Goal: Use online tool/utility: Use online tool/utility

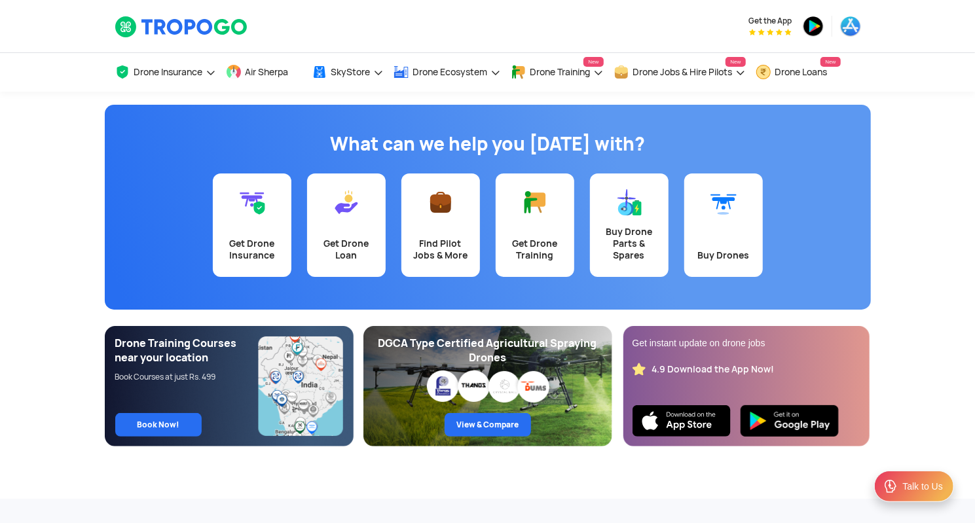
click at [921, 229] on app-banner "What can we help you today with? Get Drone Insurance Get Drone Loan Find Pilot …" at bounding box center [487, 269] width 975 height 355
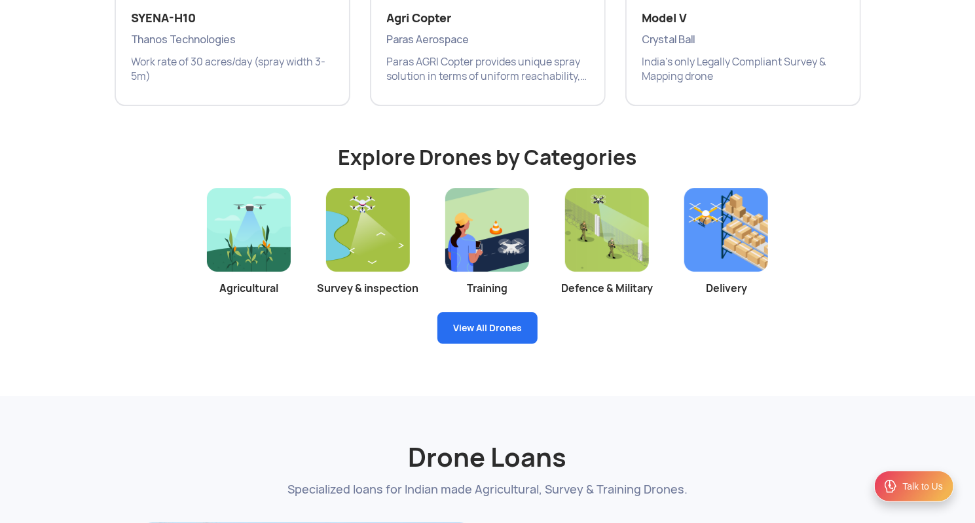
scroll to position [2594, 0]
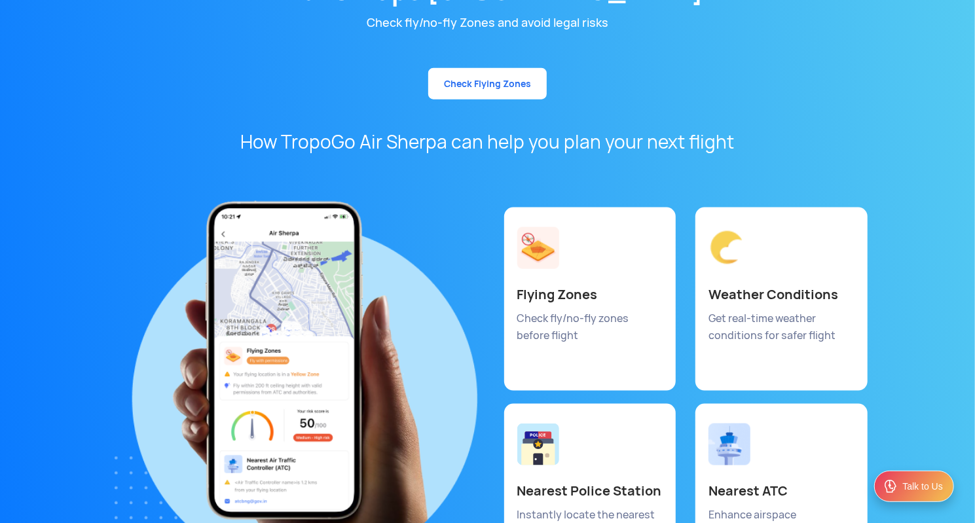
scroll to position [6812, 0]
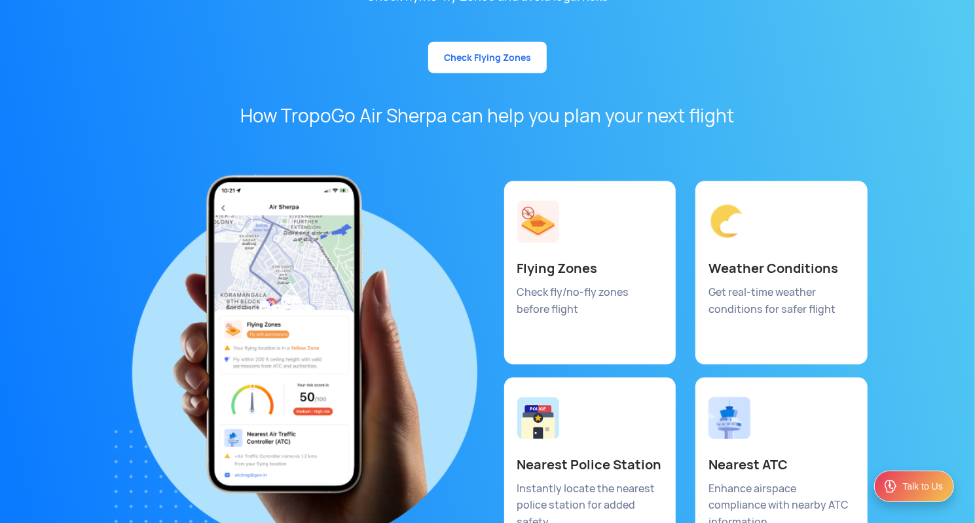
click at [554, 206] on img at bounding box center [538, 222] width 42 height 42
click at [576, 284] on p "Check fly/no-fly zones before flight" at bounding box center [589, 301] width 144 height 34
click at [494, 42] on link "Check Flying Zones" at bounding box center [487, 57] width 119 height 31
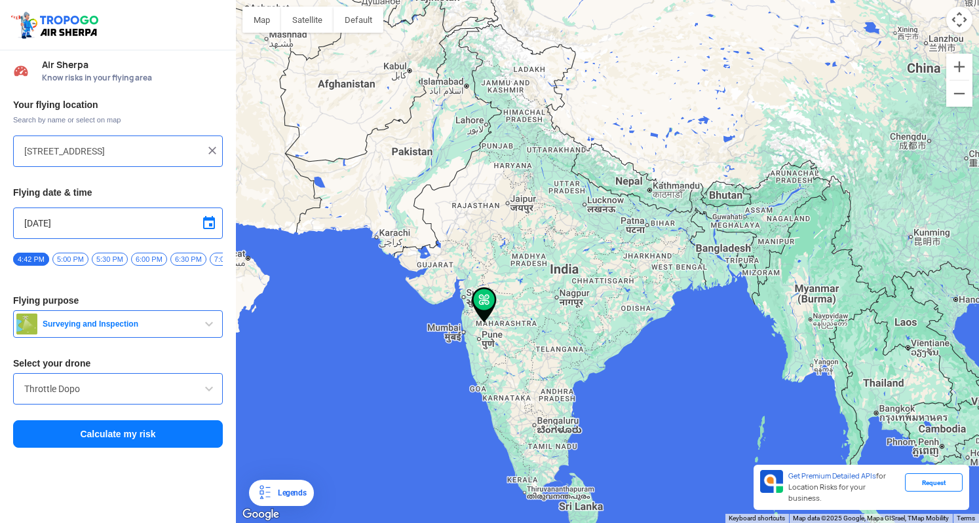
click at [86, 153] on input "[STREET_ADDRESS]" at bounding box center [113, 151] width 178 height 16
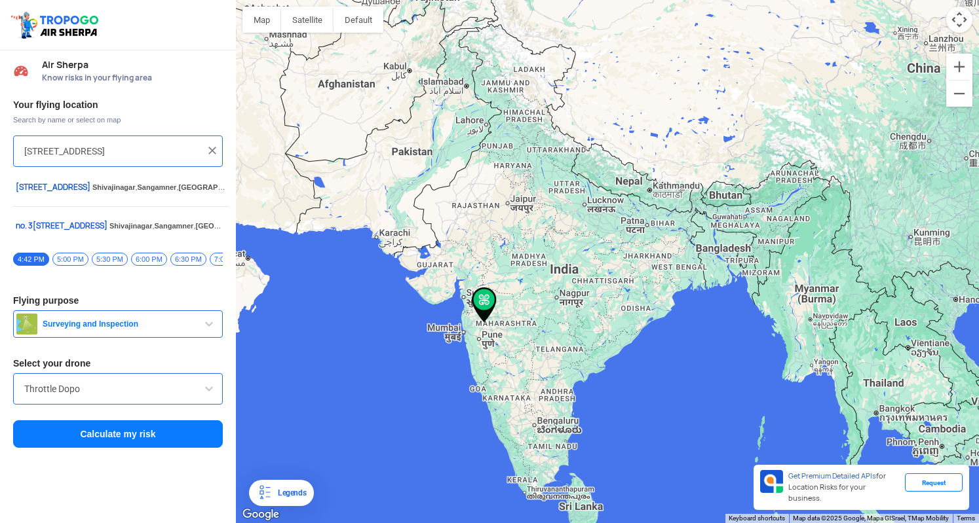
click at [86, 153] on input "[STREET_ADDRESS]" at bounding box center [113, 151] width 178 height 16
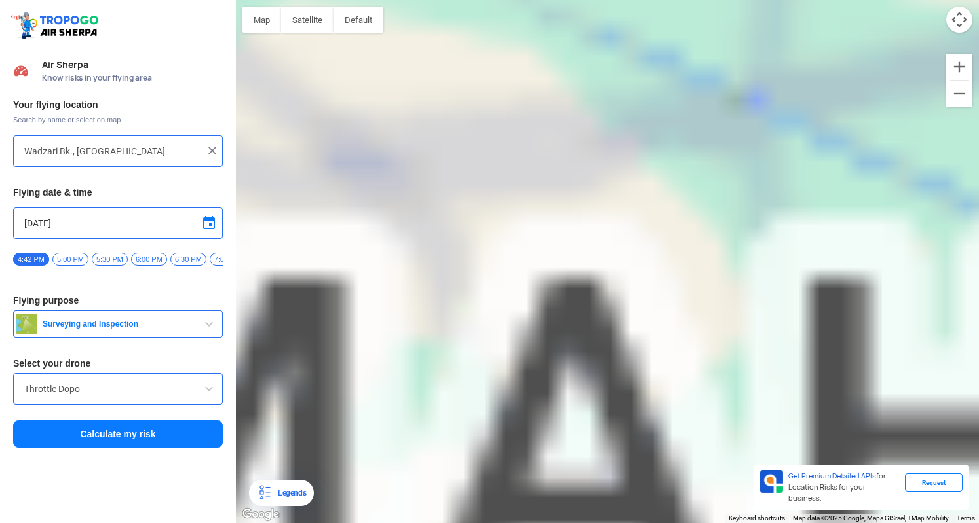
type input "[GEOGRAPHIC_DATA], [GEOGRAPHIC_DATA]"
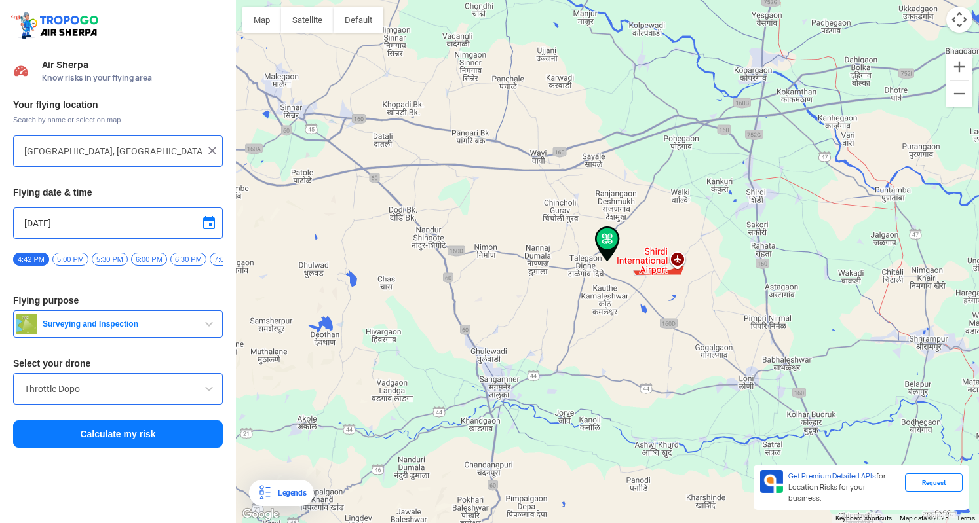
click at [203, 331] on span "button" at bounding box center [209, 324] width 16 height 16
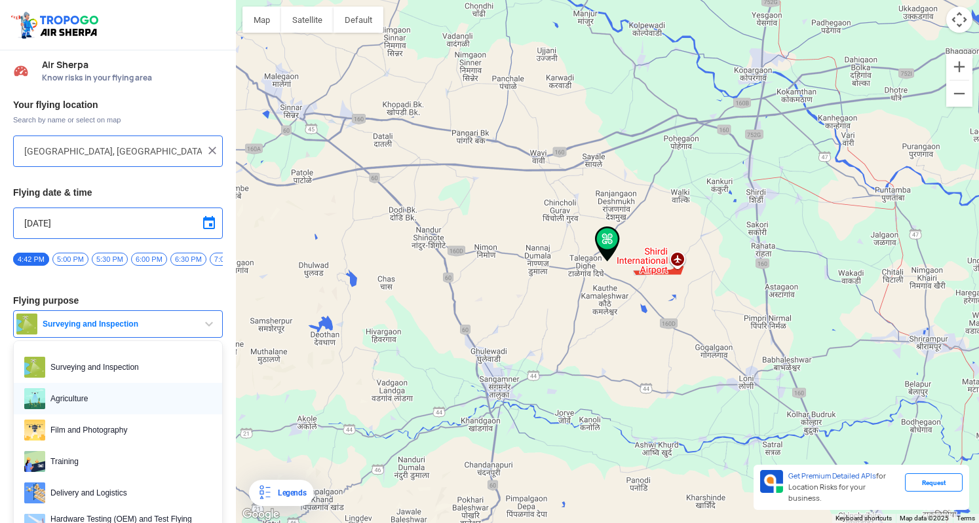
click at [134, 398] on span "Agriculture" at bounding box center [128, 398] width 166 height 21
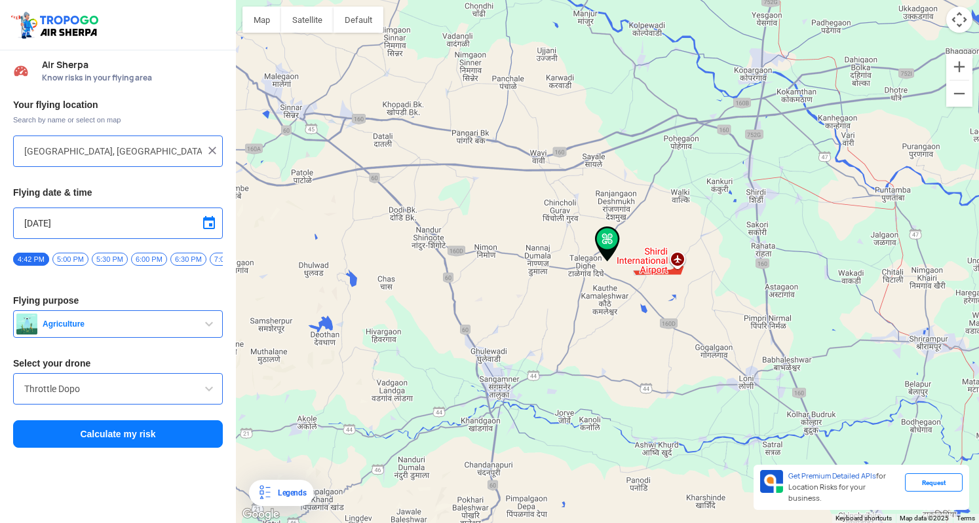
click at [79, 256] on span "5:00 PM" at bounding box center [70, 259] width 36 height 13
click at [132, 397] on input "Throttle Dopo" at bounding box center [117, 389] width 187 height 16
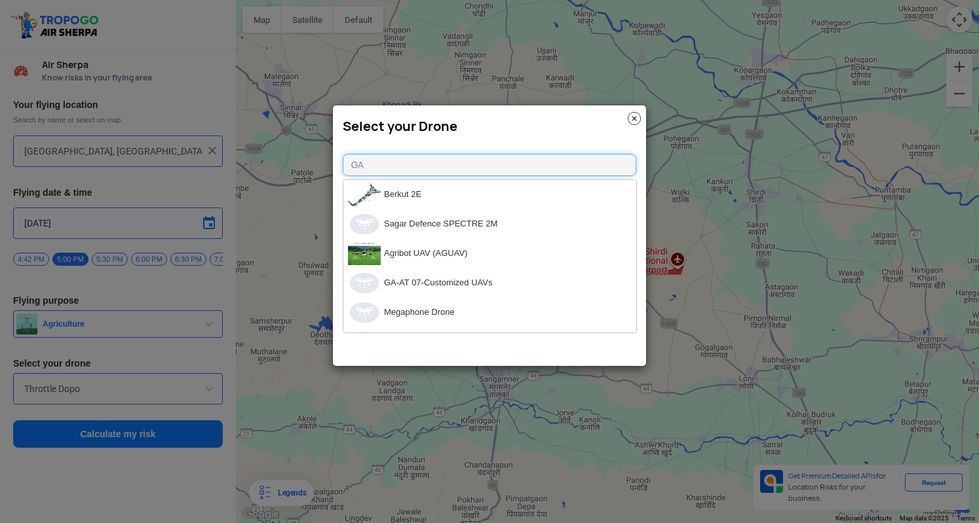
click at [380, 163] on input "GA" at bounding box center [489, 165] width 293 height 22
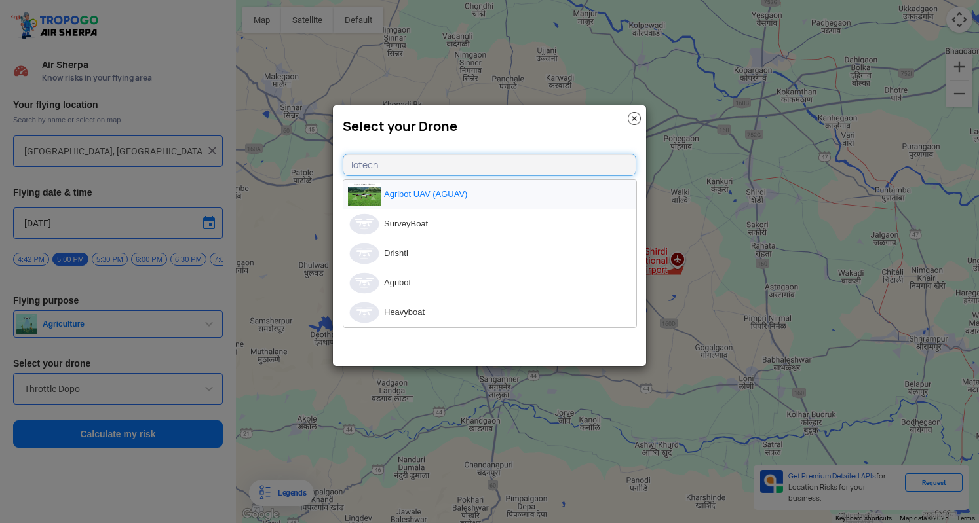
type input "Iotech"
click at [418, 198] on li "Agribot UAV (AGUAV)" at bounding box center [489, 194] width 293 height 29
type input "Agribot UAV (AGUAV)"
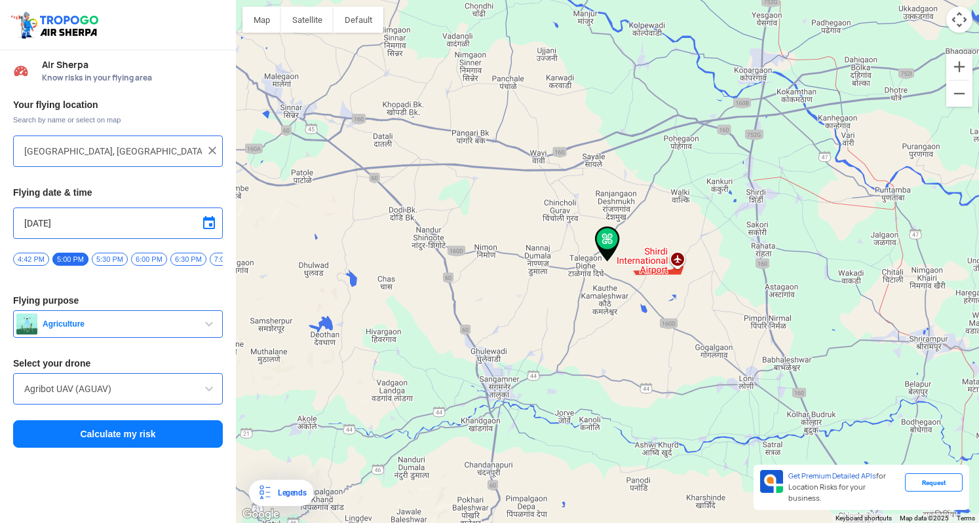
click at [124, 437] on button "Calculate my risk" at bounding box center [118, 435] width 210 height 28
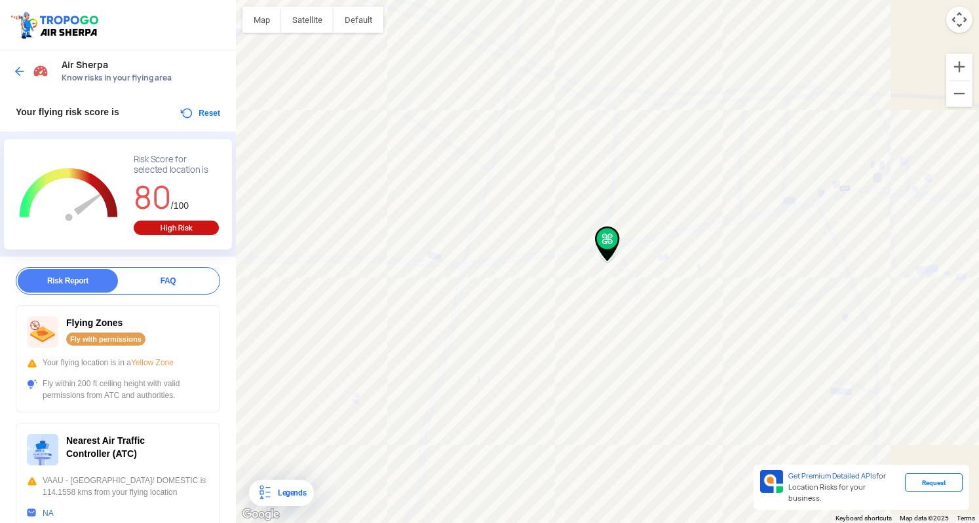
click at [18, 70] on img at bounding box center [19, 71] width 13 height 13
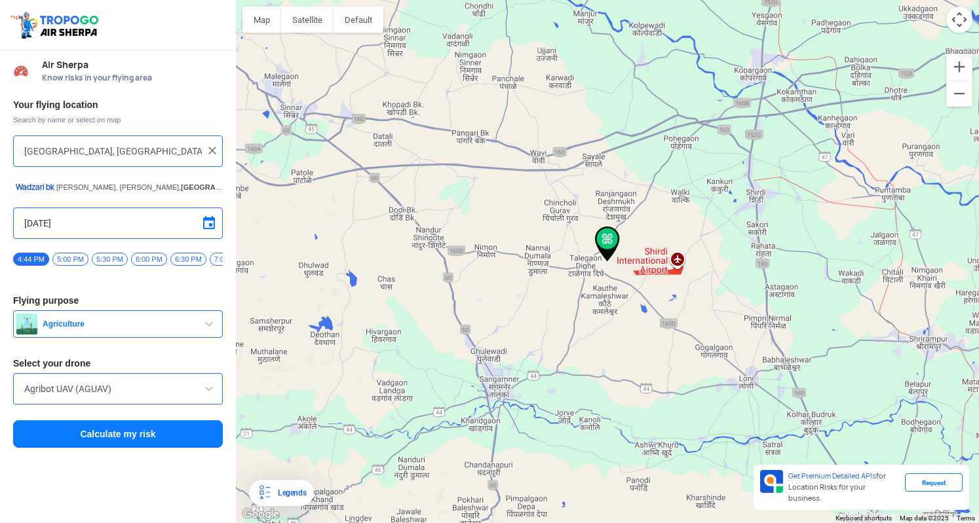
drag, startPoint x: 63, startPoint y: 152, endPoint x: 275, endPoint y: 168, distance: 212.9
click at [275, 168] on div "Location Risk Score Air Sherpa Know risks in your flying area Your flying locat…" at bounding box center [489, 261] width 979 height 523
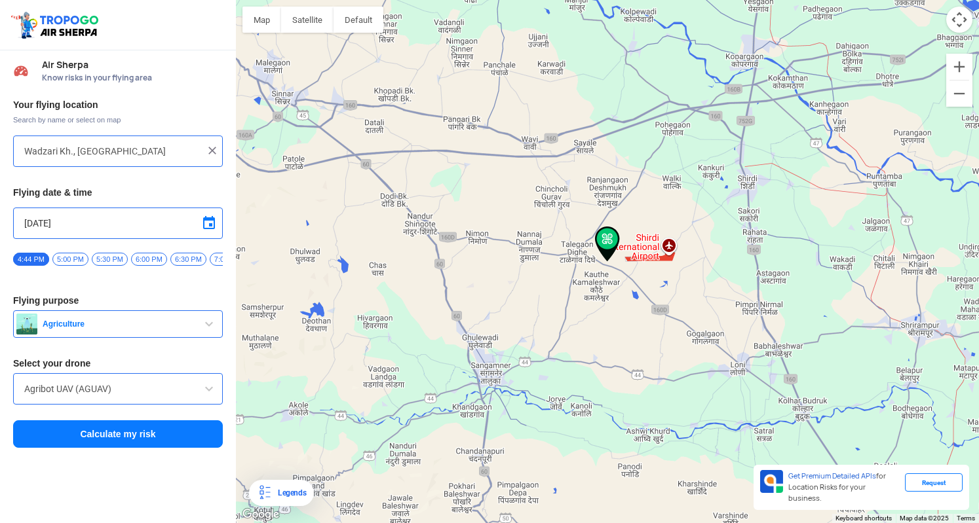
type input "[GEOGRAPHIC_DATA], [GEOGRAPHIC_DATA]"
click at [119, 436] on button "Calculate my risk" at bounding box center [118, 435] width 210 height 28
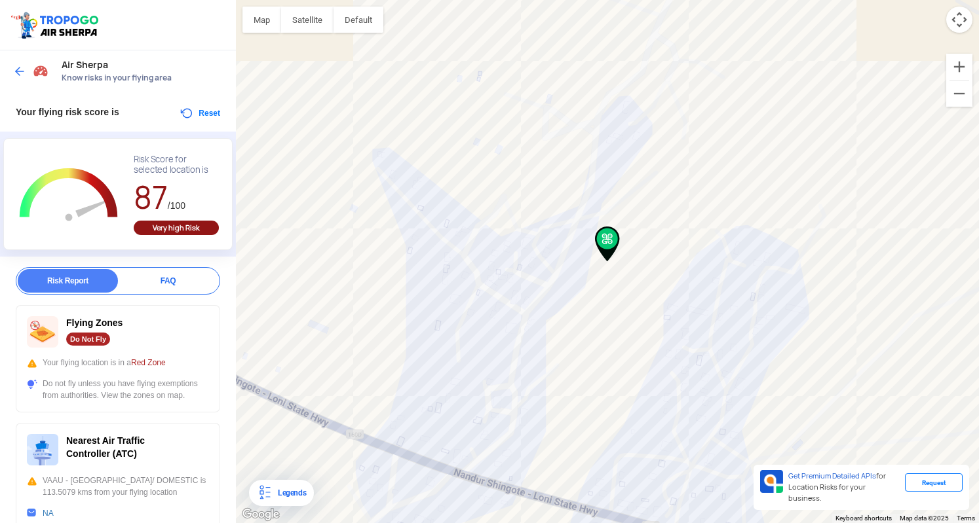
click at [14, 73] on img at bounding box center [19, 71] width 13 height 13
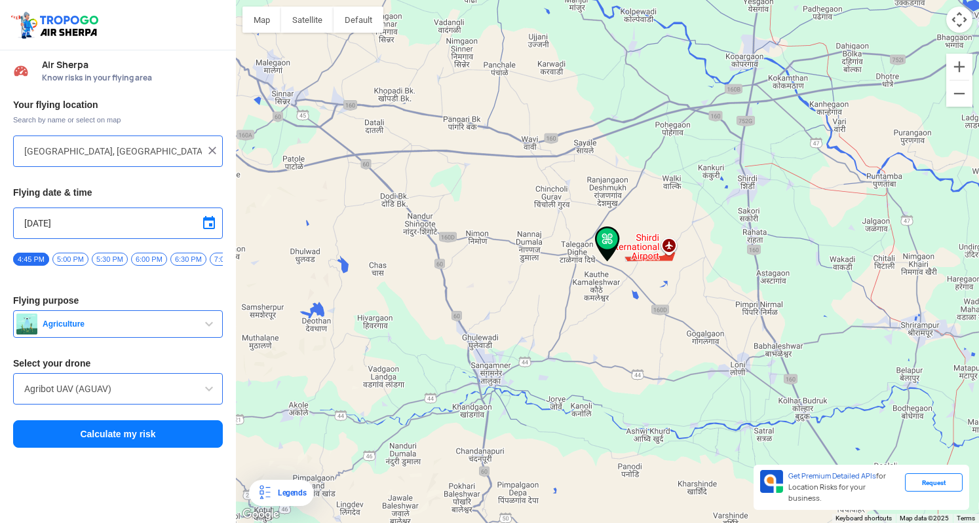
click at [75, 149] on input "[GEOGRAPHIC_DATA], [GEOGRAPHIC_DATA]" at bounding box center [113, 151] width 178 height 16
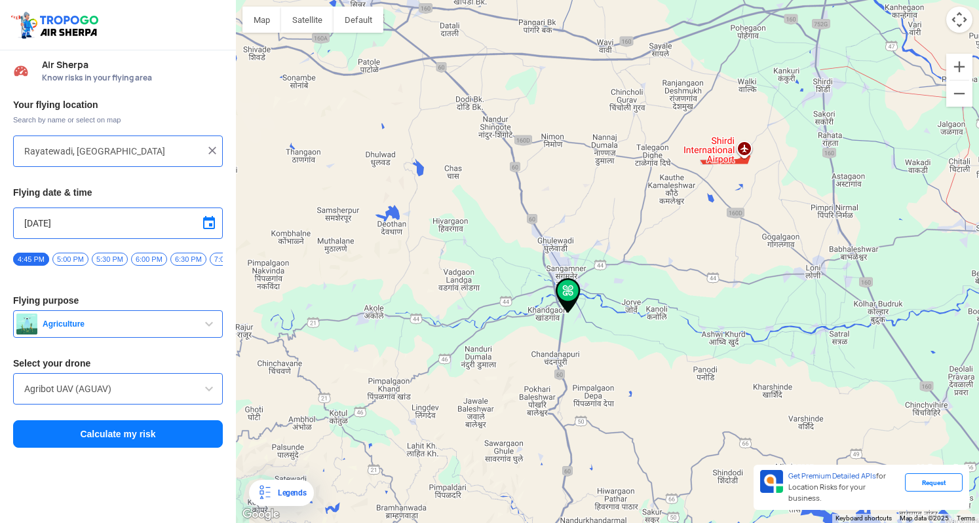
type input "[GEOGRAPHIC_DATA], [GEOGRAPHIC_DATA]"
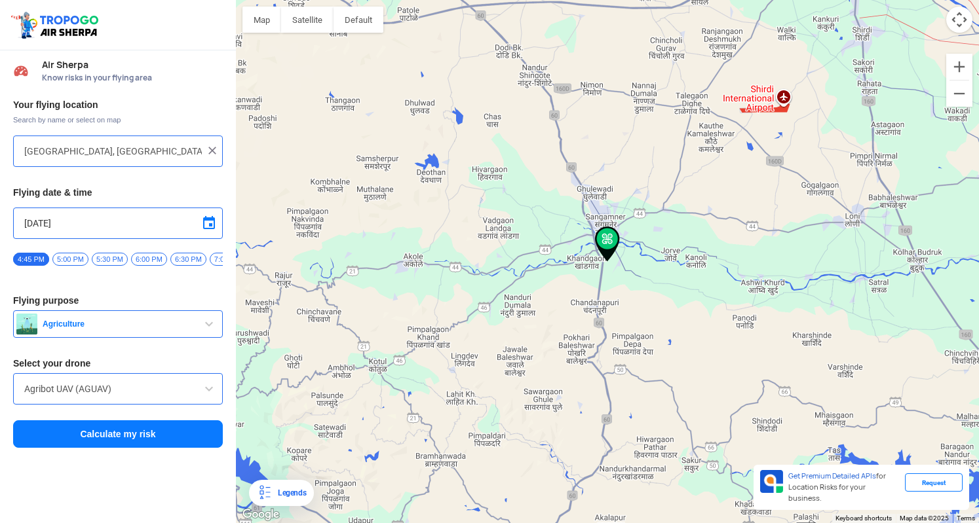
click at [121, 438] on button "Calculate my risk" at bounding box center [118, 435] width 210 height 28
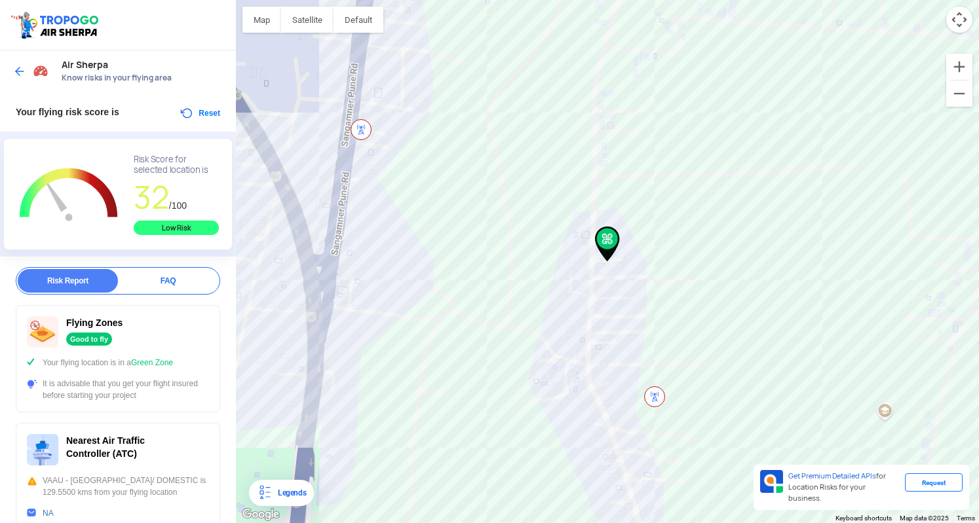
click at [20, 71] on img at bounding box center [19, 71] width 13 height 13
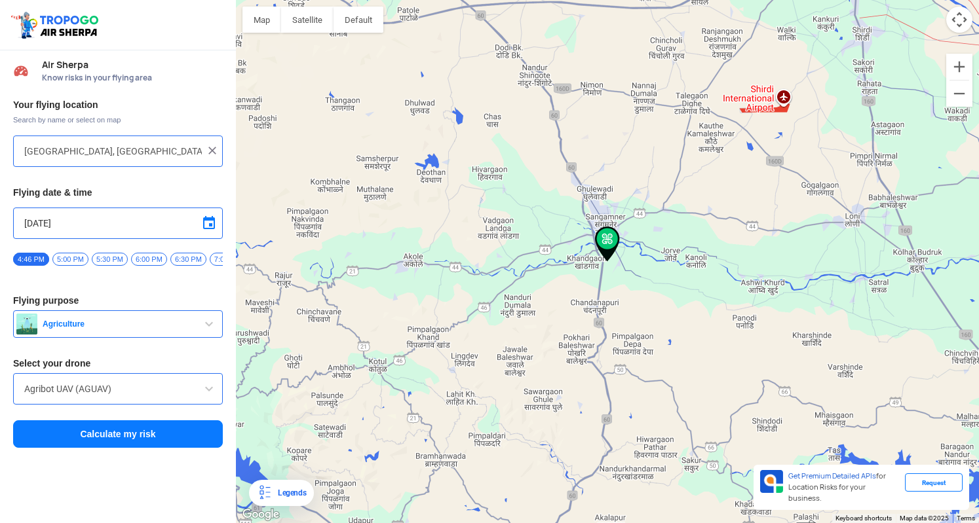
click at [139, 154] on input "[GEOGRAPHIC_DATA], [GEOGRAPHIC_DATA]" at bounding box center [113, 151] width 178 height 16
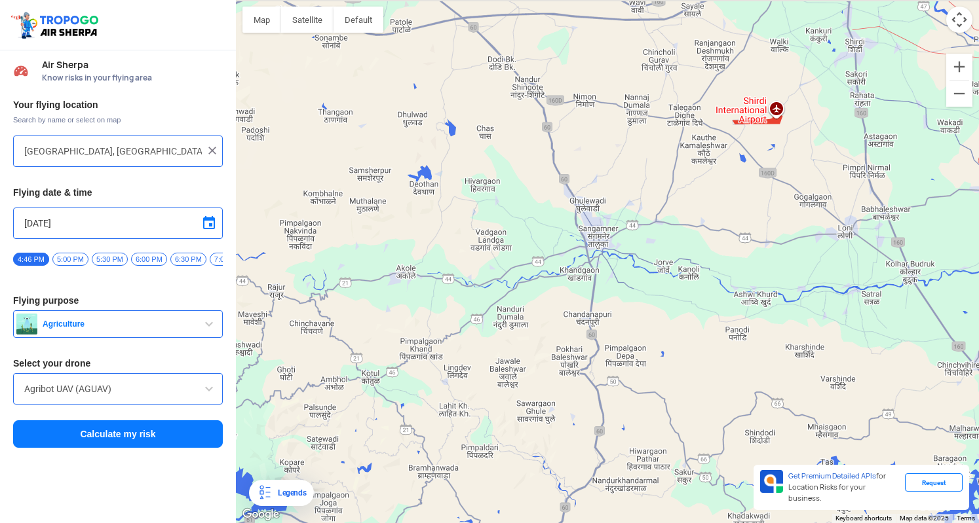
type input "S1, [GEOGRAPHIC_DATA], [GEOGRAPHIC_DATA], [GEOGRAPHIC_DATA]"
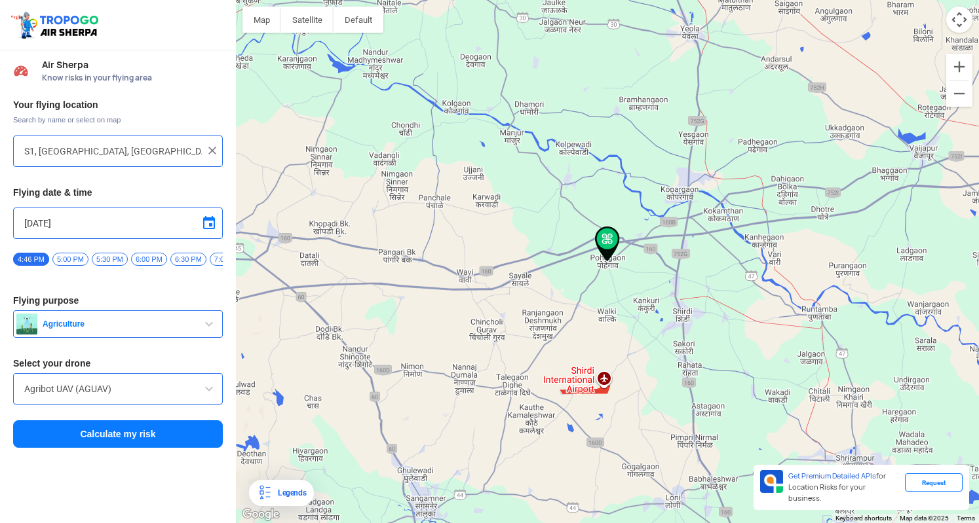
click at [117, 438] on button "Calculate my risk" at bounding box center [118, 435] width 210 height 28
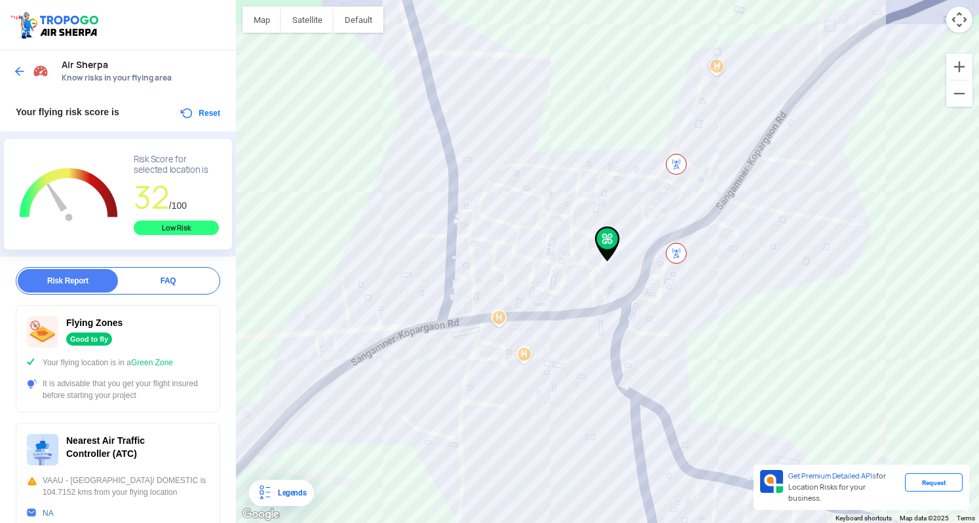
click at [23, 71] on img at bounding box center [19, 71] width 13 height 13
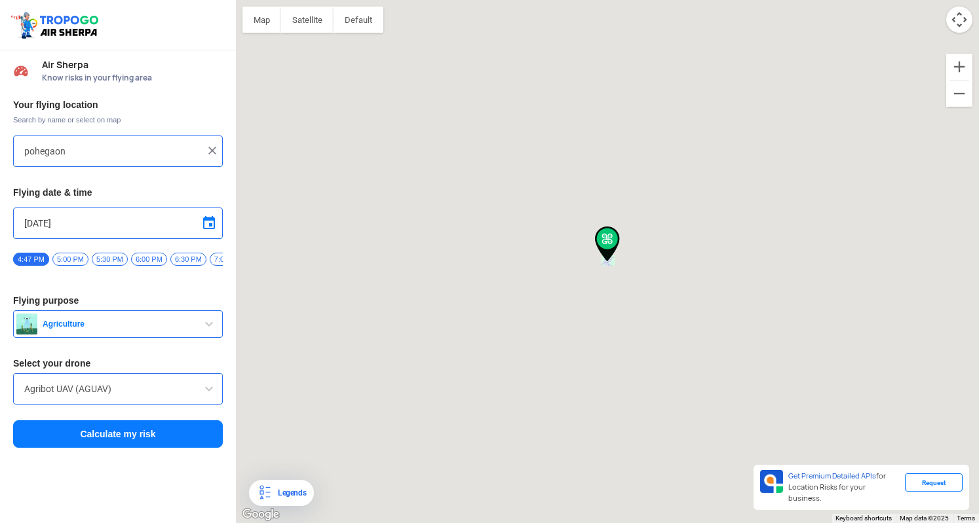
type input "S1, [GEOGRAPHIC_DATA], [GEOGRAPHIC_DATA], [GEOGRAPHIC_DATA]"
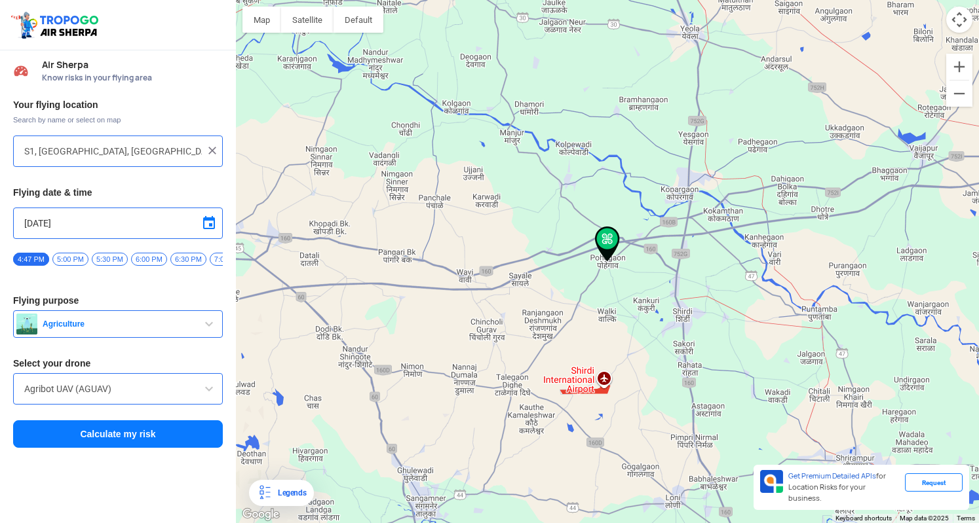
click at [109, 259] on span "5:30 PM" at bounding box center [110, 259] width 36 height 13
click at [118, 433] on button "Calculate my risk" at bounding box center [118, 435] width 210 height 28
